Goal: Entertainment & Leisure: Consume media (video, audio)

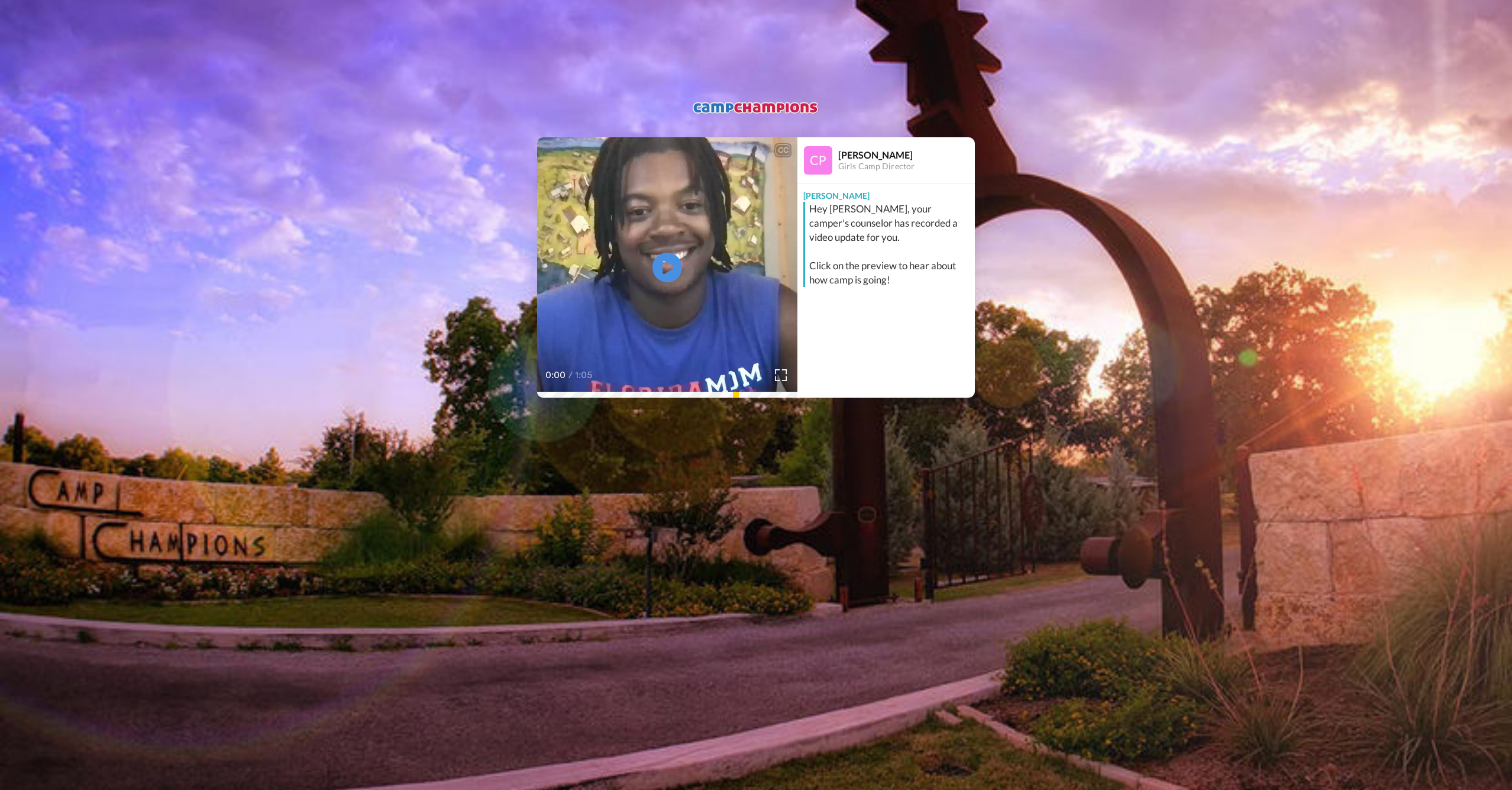
click at [651, 264] on video at bounding box center [667, 268] width 260 height 261
click at [680, 277] on icon "Play/Pause" at bounding box center [667, 268] width 32 height 57
